Goal: Task Accomplishment & Management: Manage account settings

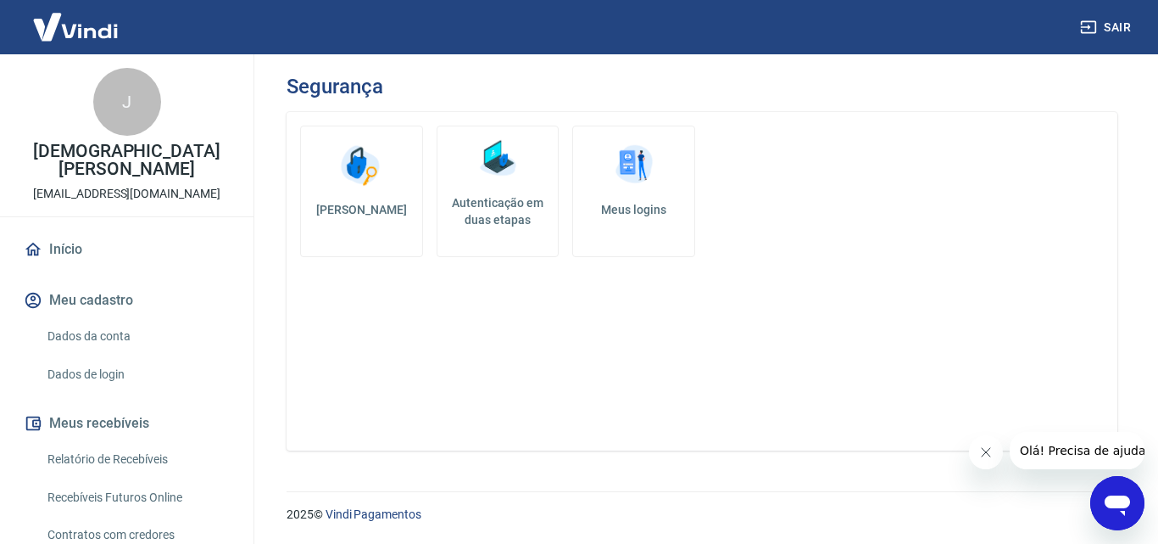
click at [98, 340] on link "Dados da conta" at bounding box center [137, 336] width 193 height 35
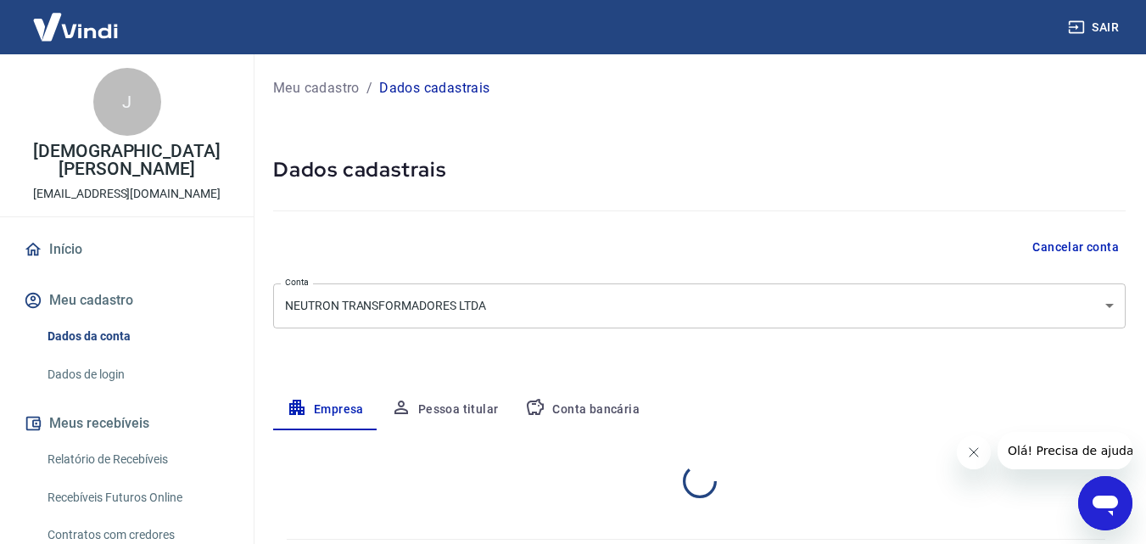
select select "SP"
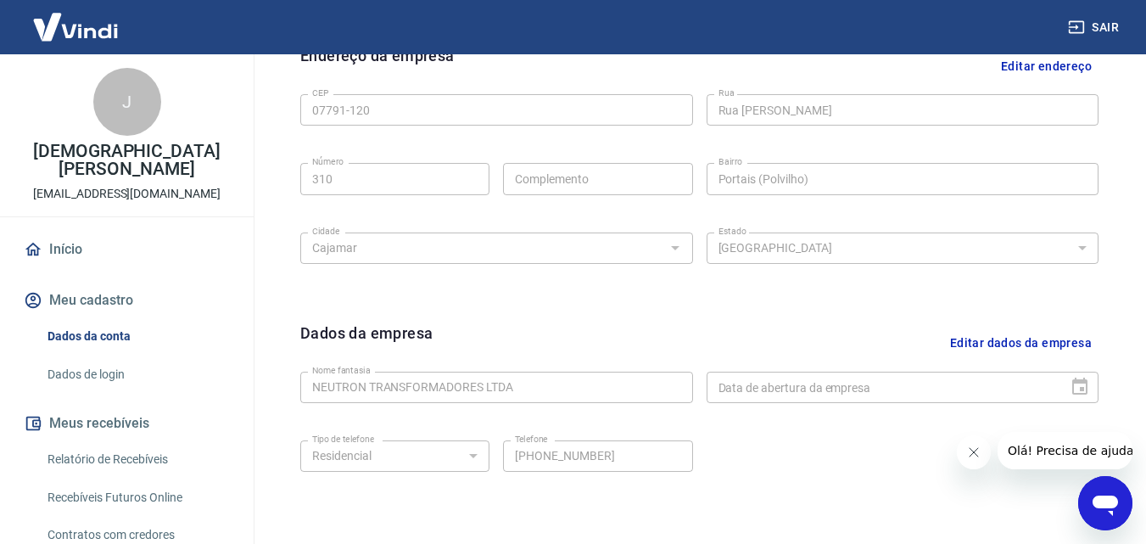
scroll to position [594, 0]
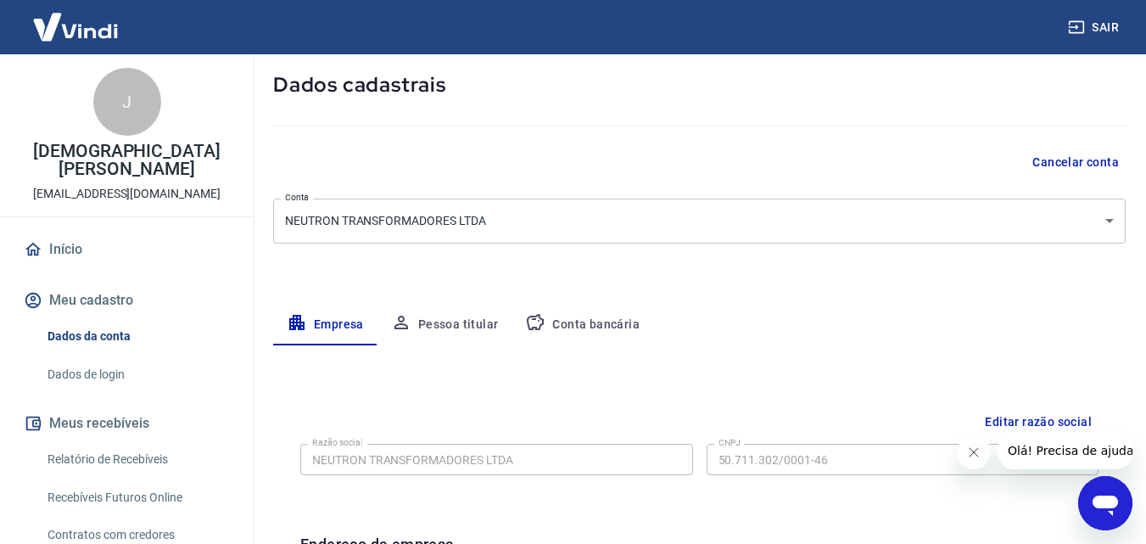
click at [435, 323] on button "Pessoa titular" at bounding box center [444, 324] width 135 height 41
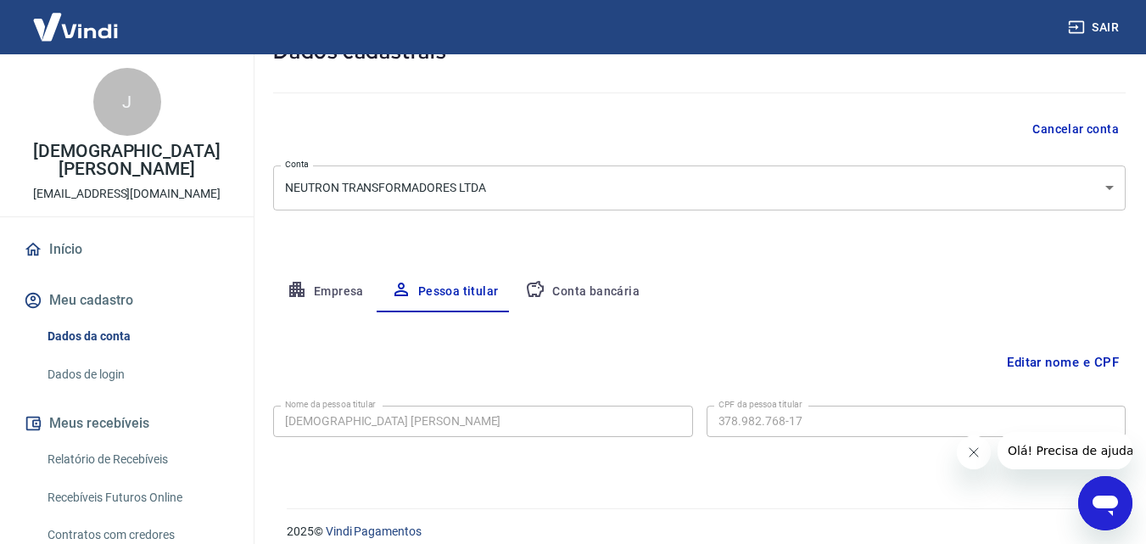
scroll to position [135, 0]
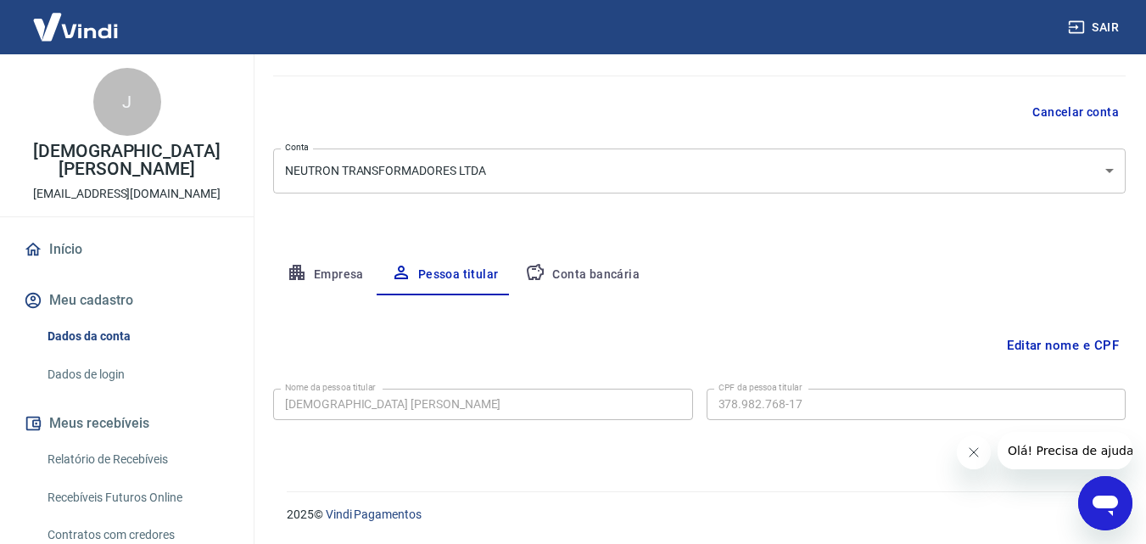
click at [1111, 171] on body "Sair J JUCIVAN [PERSON_NAME] [EMAIL_ADDRESS][DOMAIN_NAME] Início Meu cadastro D…" at bounding box center [573, 137] width 1146 height 544
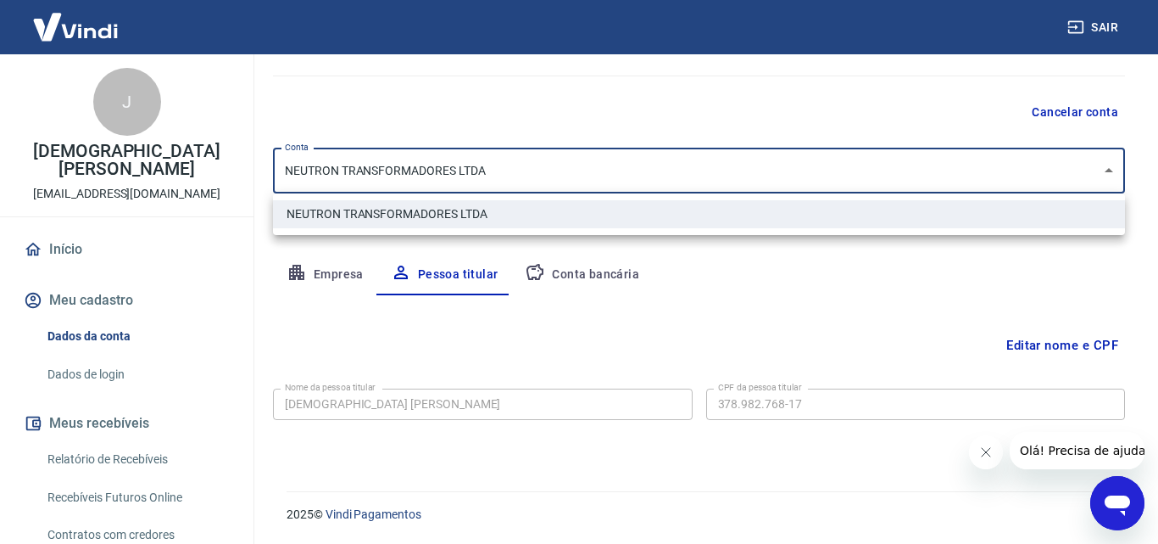
click at [1111, 171] on div at bounding box center [579, 272] width 1158 height 544
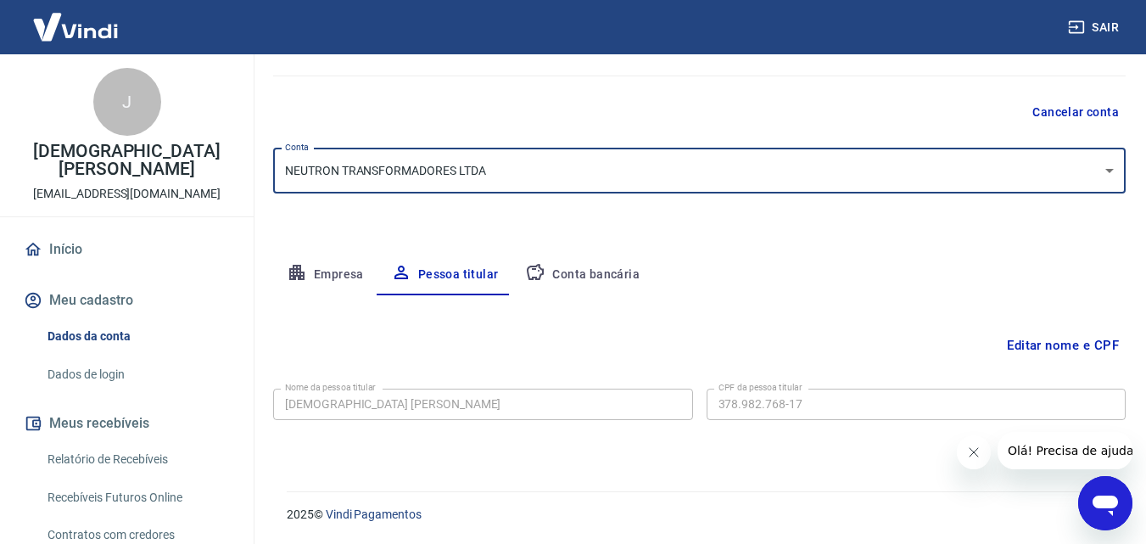
click at [1057, 342] on button "Editar nome e CPF" at bounding box center [1063, 345] width 126 height 32
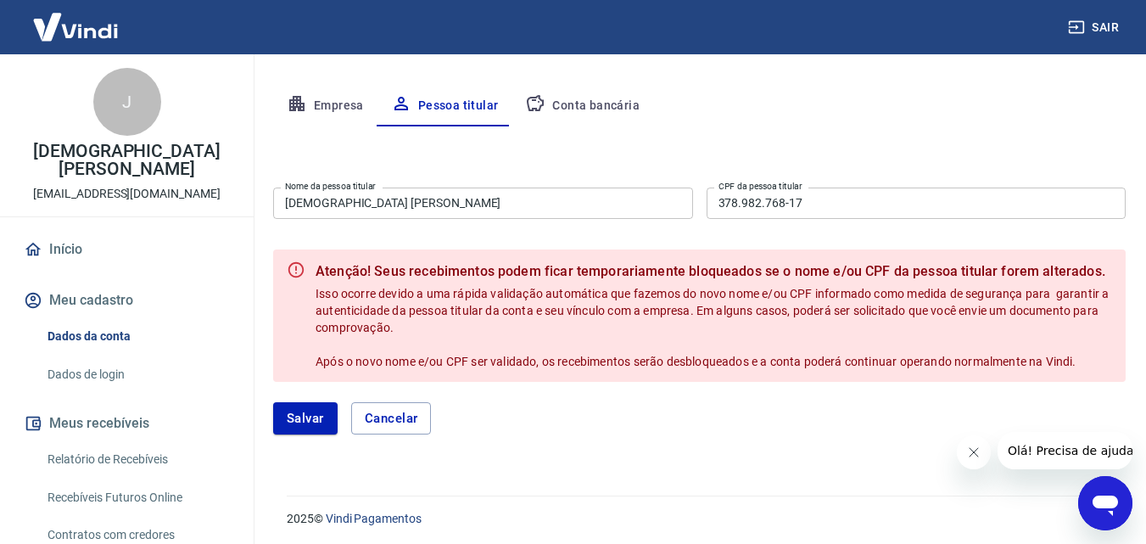
scroll to position [308, 0]
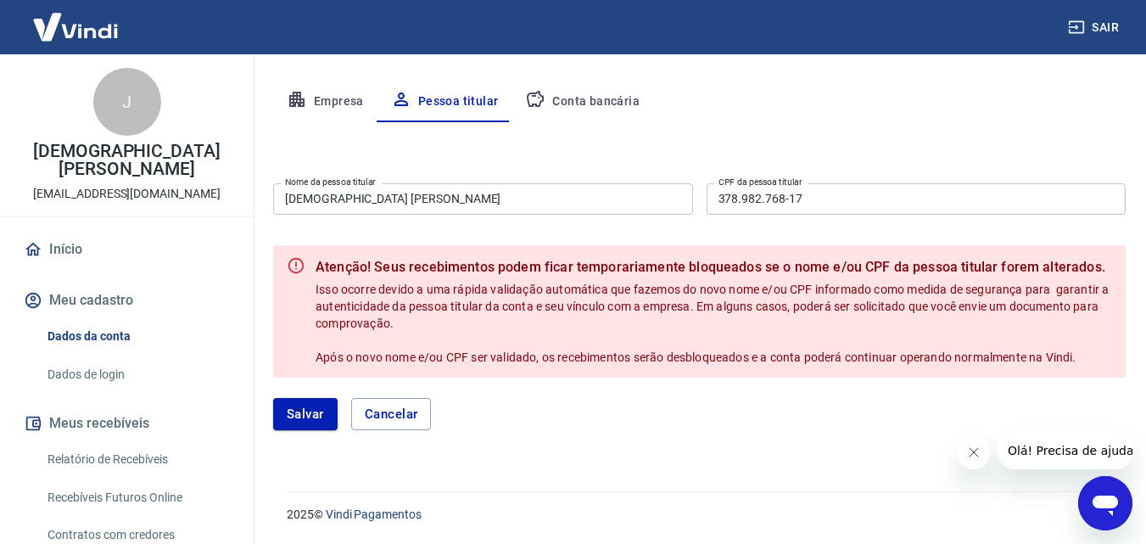
click at [321, 93] on button "Empresa" at bounding box center [325, 101] width 104 height 41
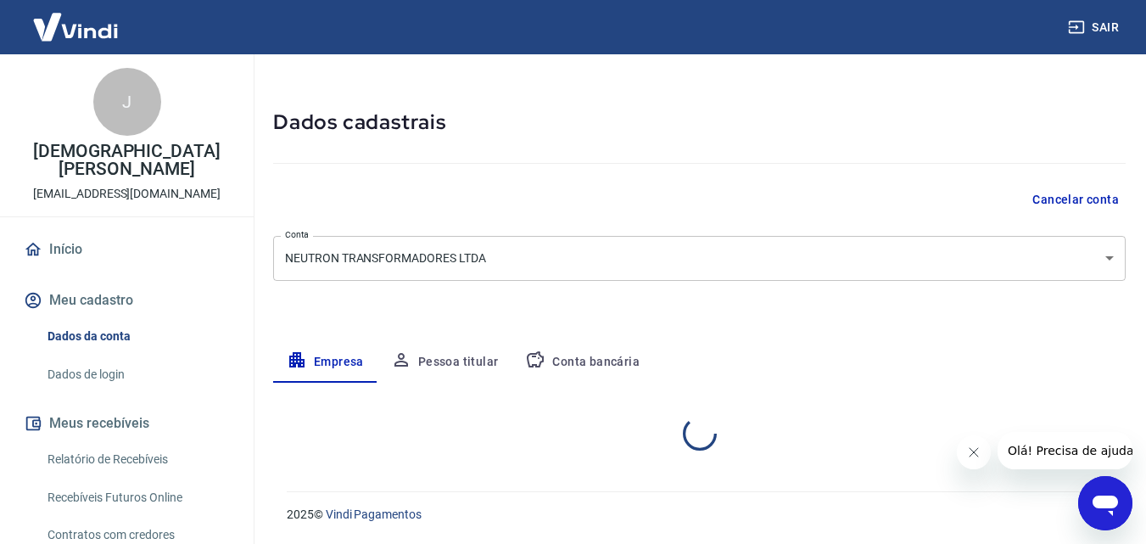
select select "SP"
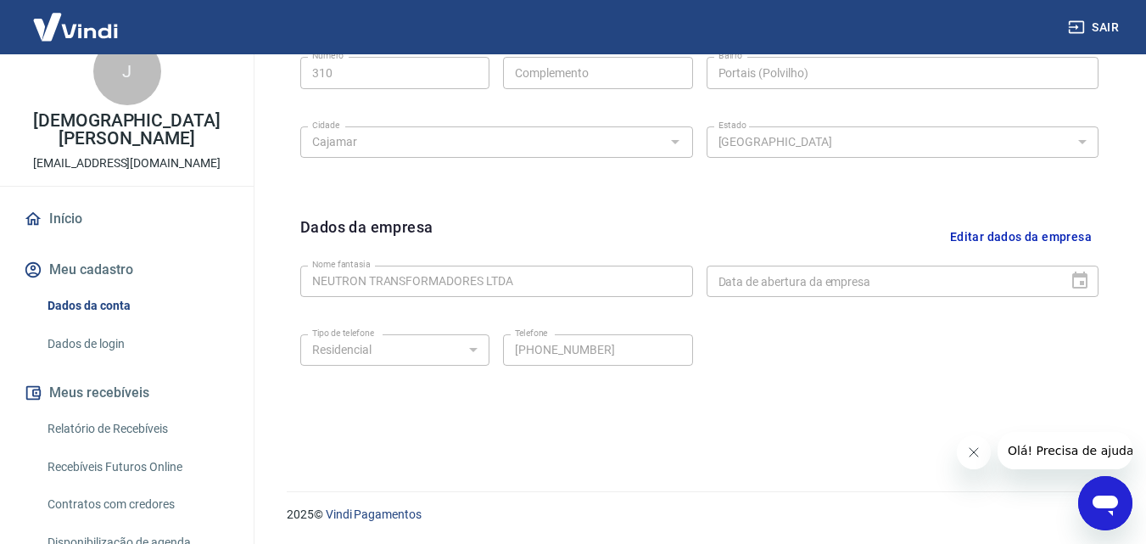
scroll to position [85, 0]
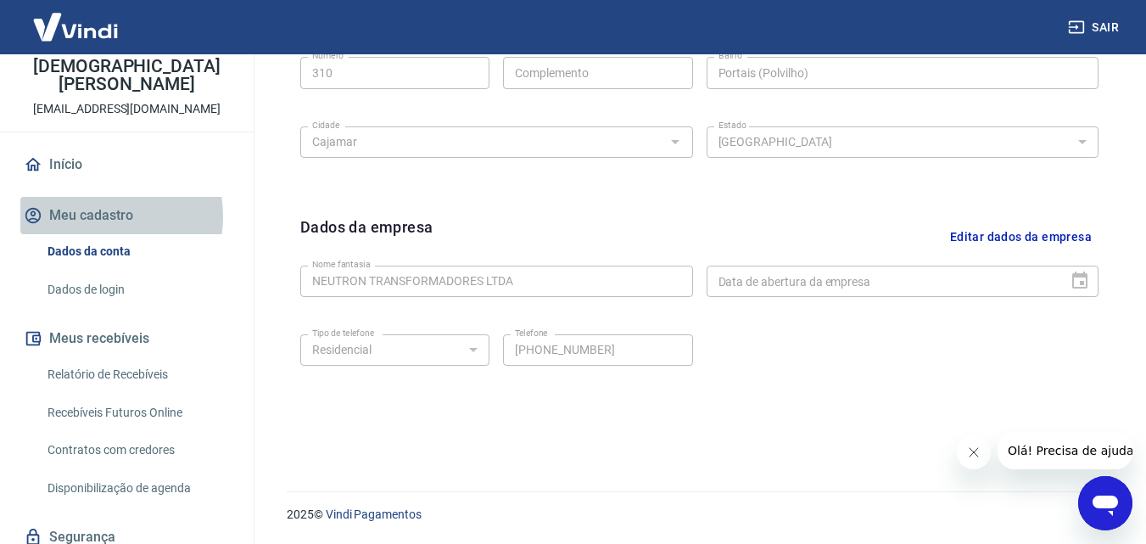
click at [97, 216] on button "Meu cadastro" at bounding box center [126, 215] width 213 height 37
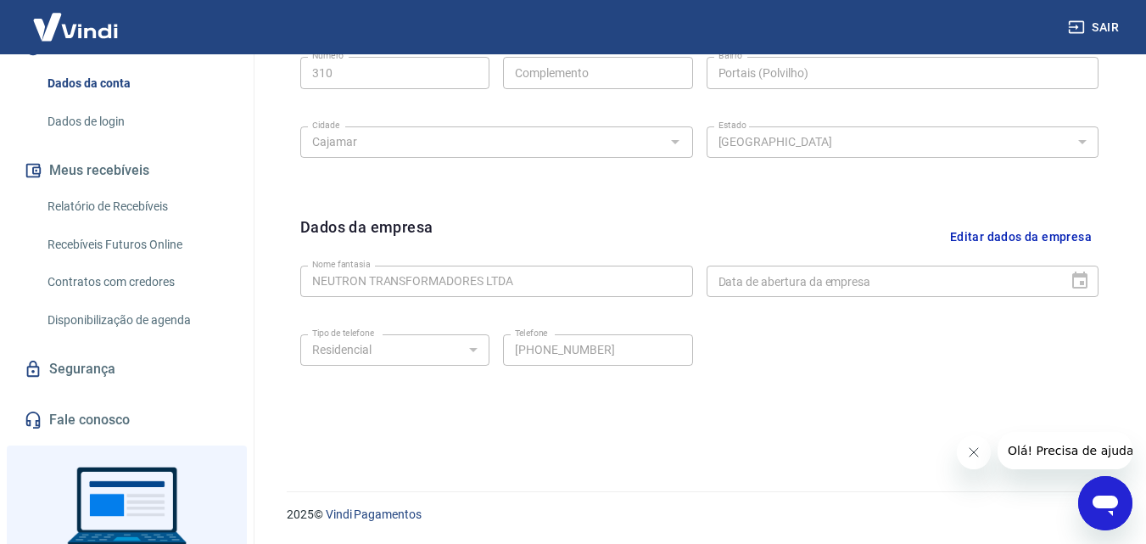
scroll to position [254, 0]
click at [83, 360] on link "Segurança" at bounding box center [126, 367] width 213 height 37
